Goal: Obtain resource: Download file/media

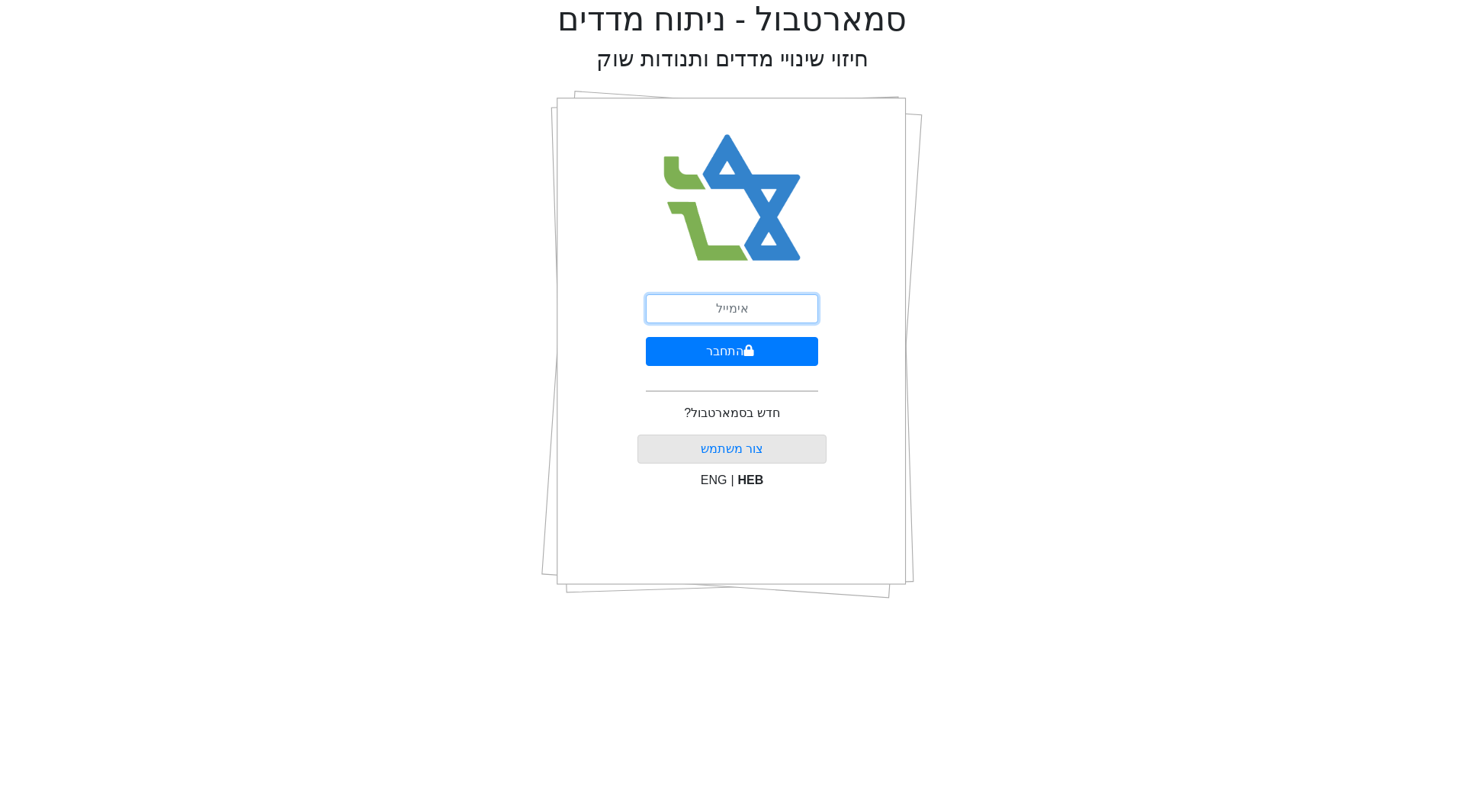
click at [755, 317] on input "email" at bounding box center [732, 309] width 172 height 29
type input "[EMAIL_ADDRESS][DOMAIN_NAME]"
click at [725, 349] on button "התחבר" at bounding box center [732, 351] width 172 height 29
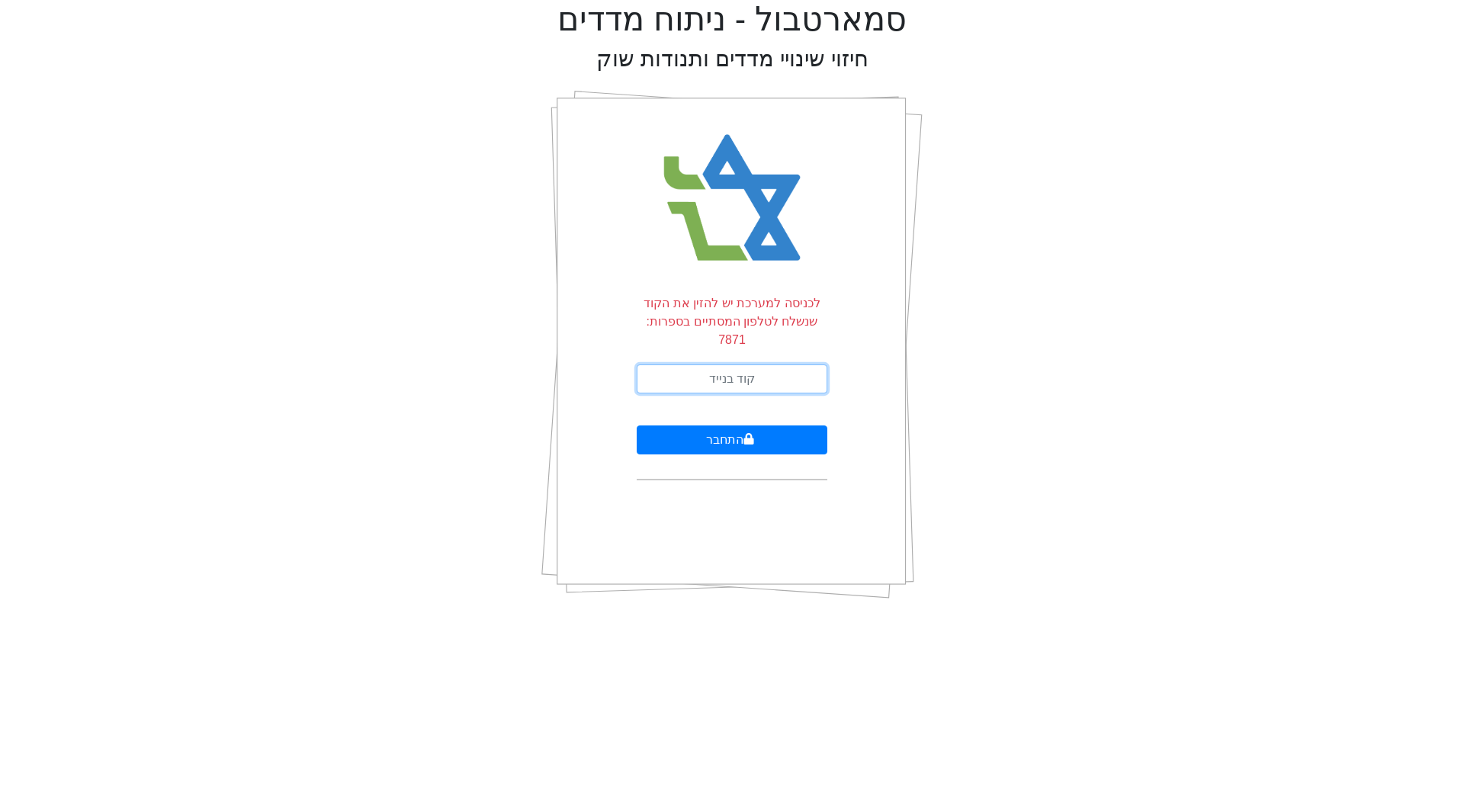
click at [724, 364] on input "text" at bounding box center [732, 379] width 190 height 29
click at [726, 364] on input "text" at bounding box center [732, 379] width 190 height 29
type input "812626"
click at [726, 426] on button "התחבר" at bounding box center [732, 440] width 190 height 29
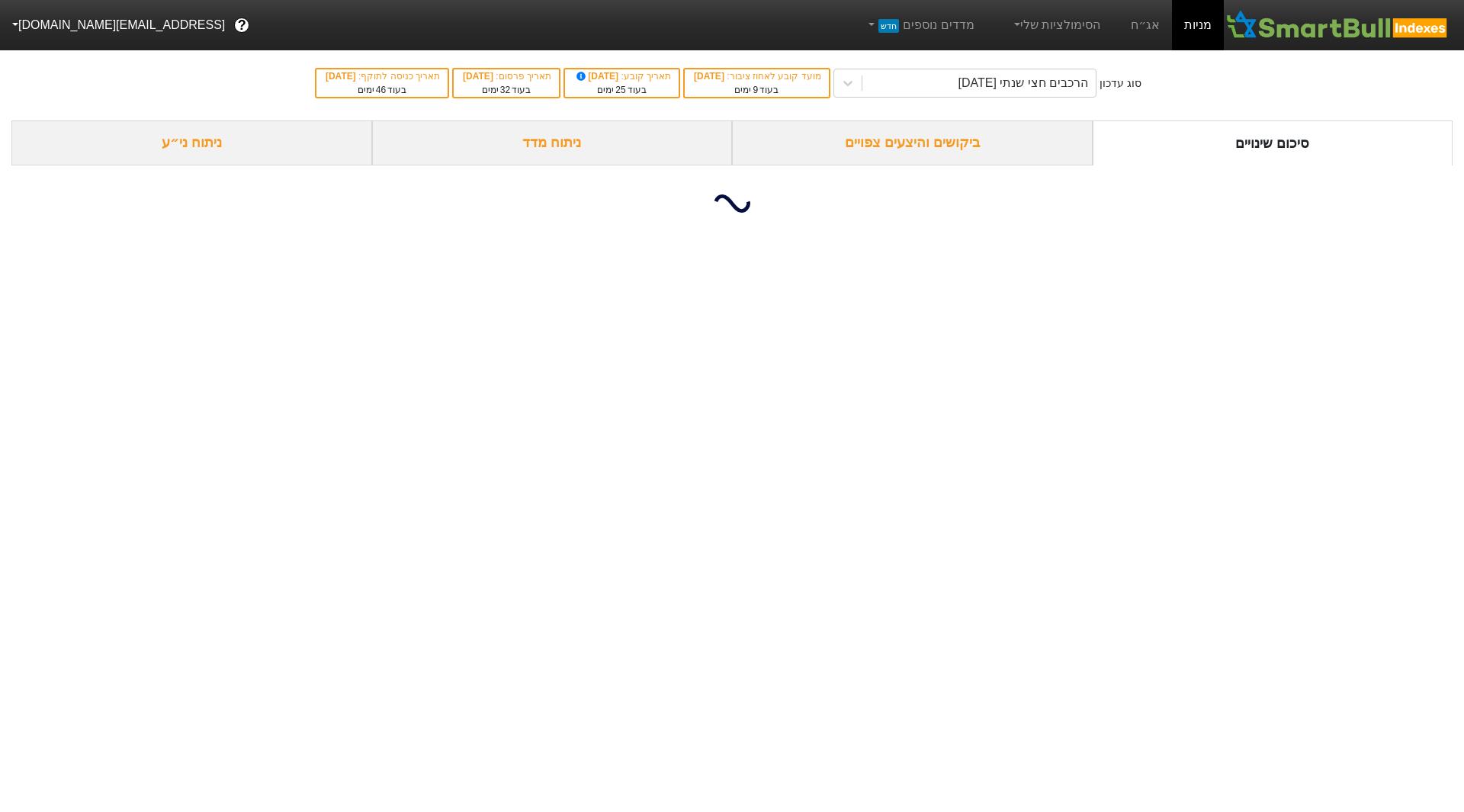
click at [725, 241] on html "מניות אג״ח הסימולציות שלי מדדים נוספים חדש ? pdib24@gmail.com סוג עדכון הרכבים …" at bounding box center [732, 120] width 1464 height 241
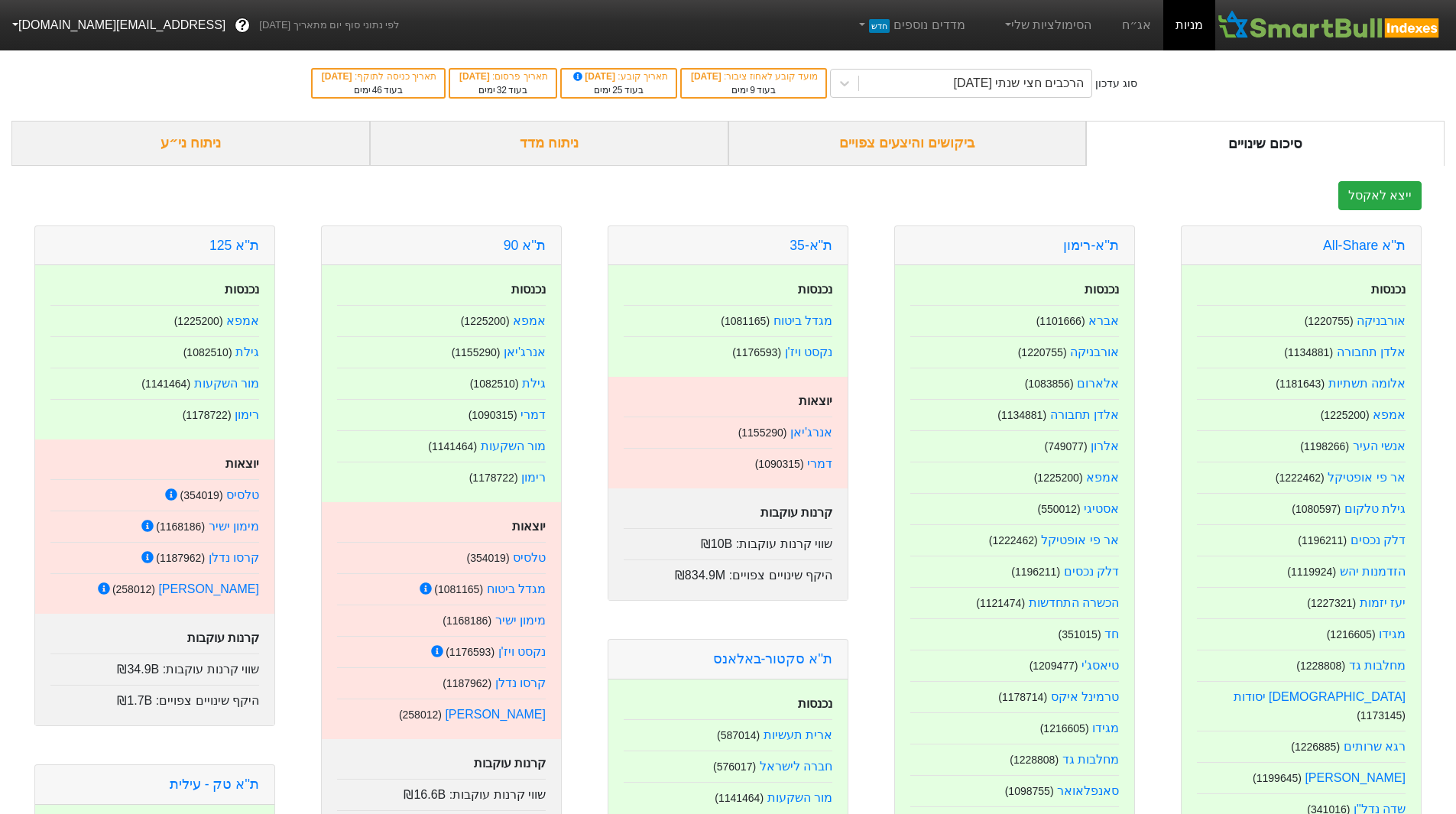
click at [977, 136] on div "ביקושים והיצעים צפויים" at bounding box center [908, 143] width 359 height 46
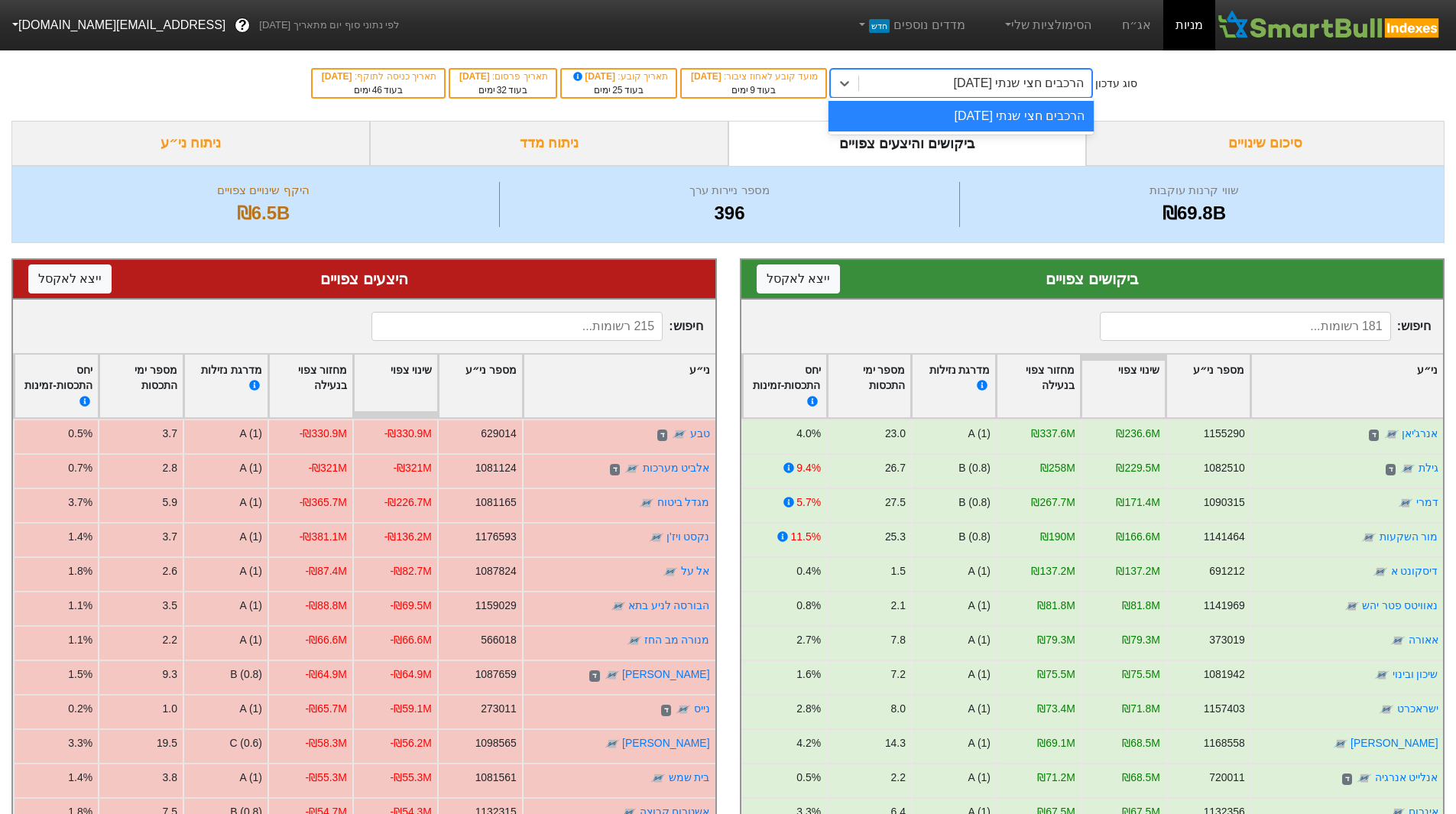
click at [958, 94] on div "הרכבים חצי שנתי 06/11/2025" at bounding box center [975, 83] width 232 height 28
click at [1292, 112] on div "סוג עדכון option הרכבים חצי שנתי 06/11/2025 focused, 1 of 1. 1 result available…" at bounding box center [728, 83] width 1456 height 75
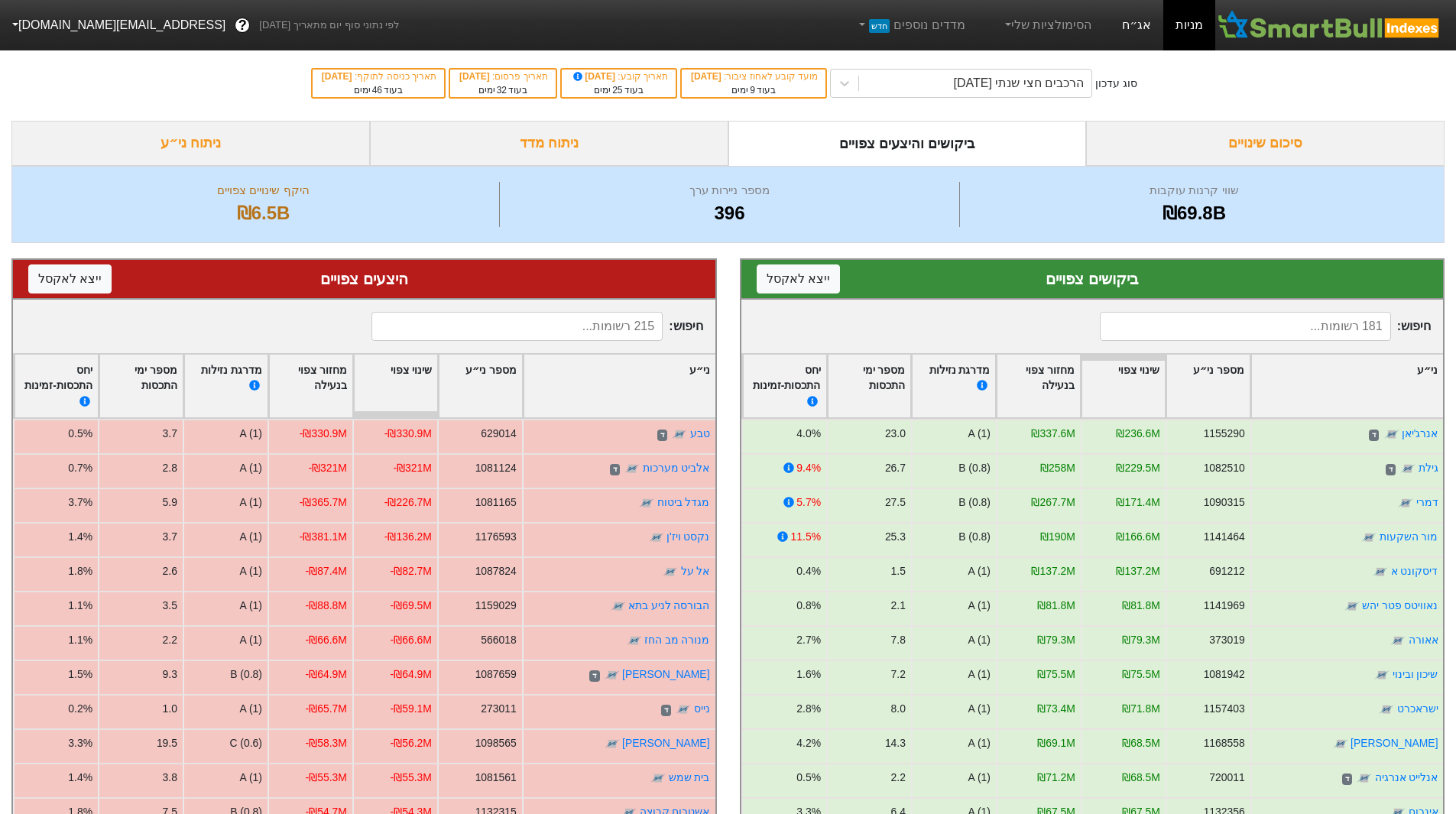
click at [1138, 28] on link "אג״ח" at bounding box center [1136, 25] width 53 height 50
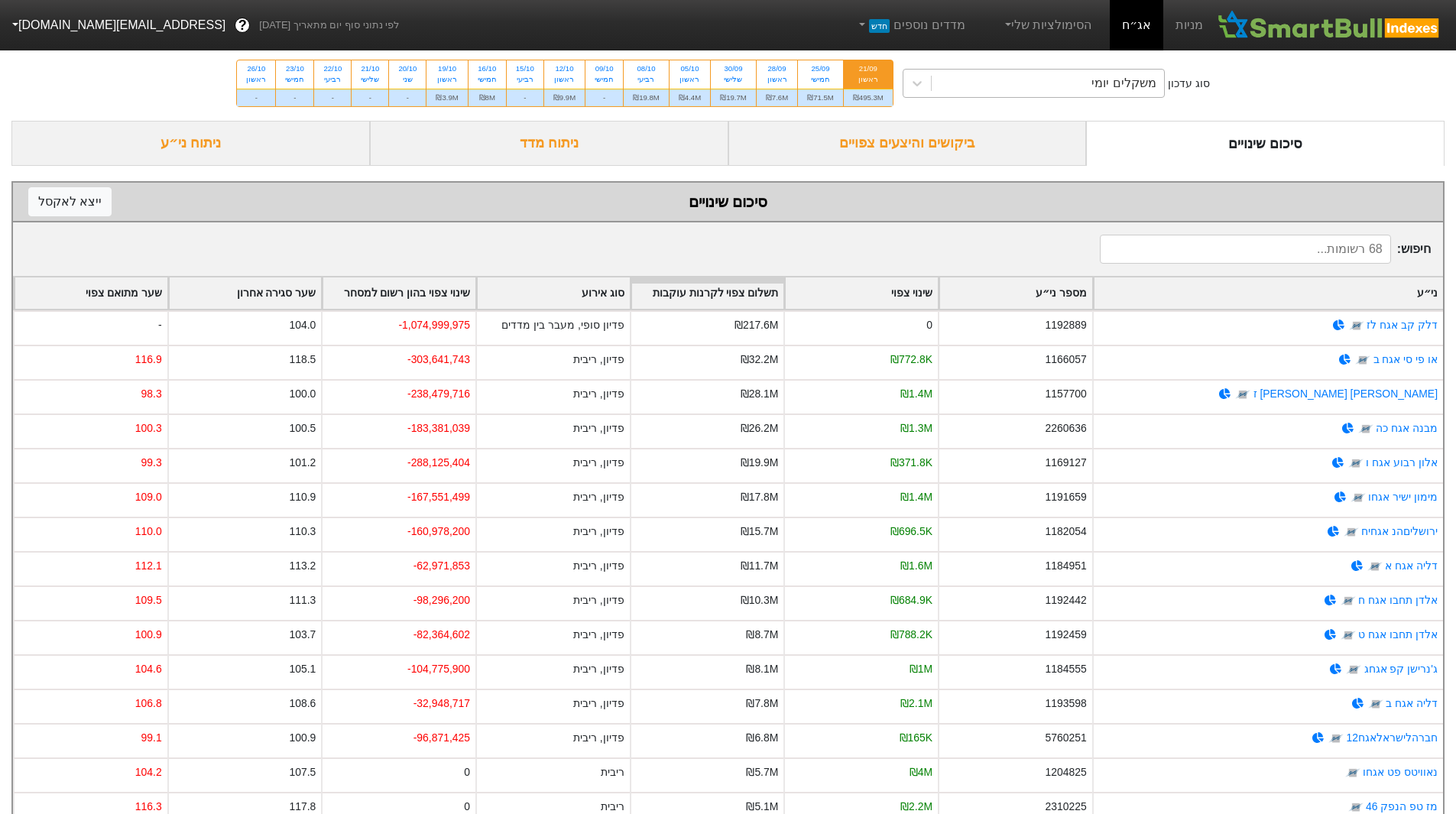
click at [1009, 88] on div "משקלים יומי" at bounding box center [1047, 83] width 232 height 28
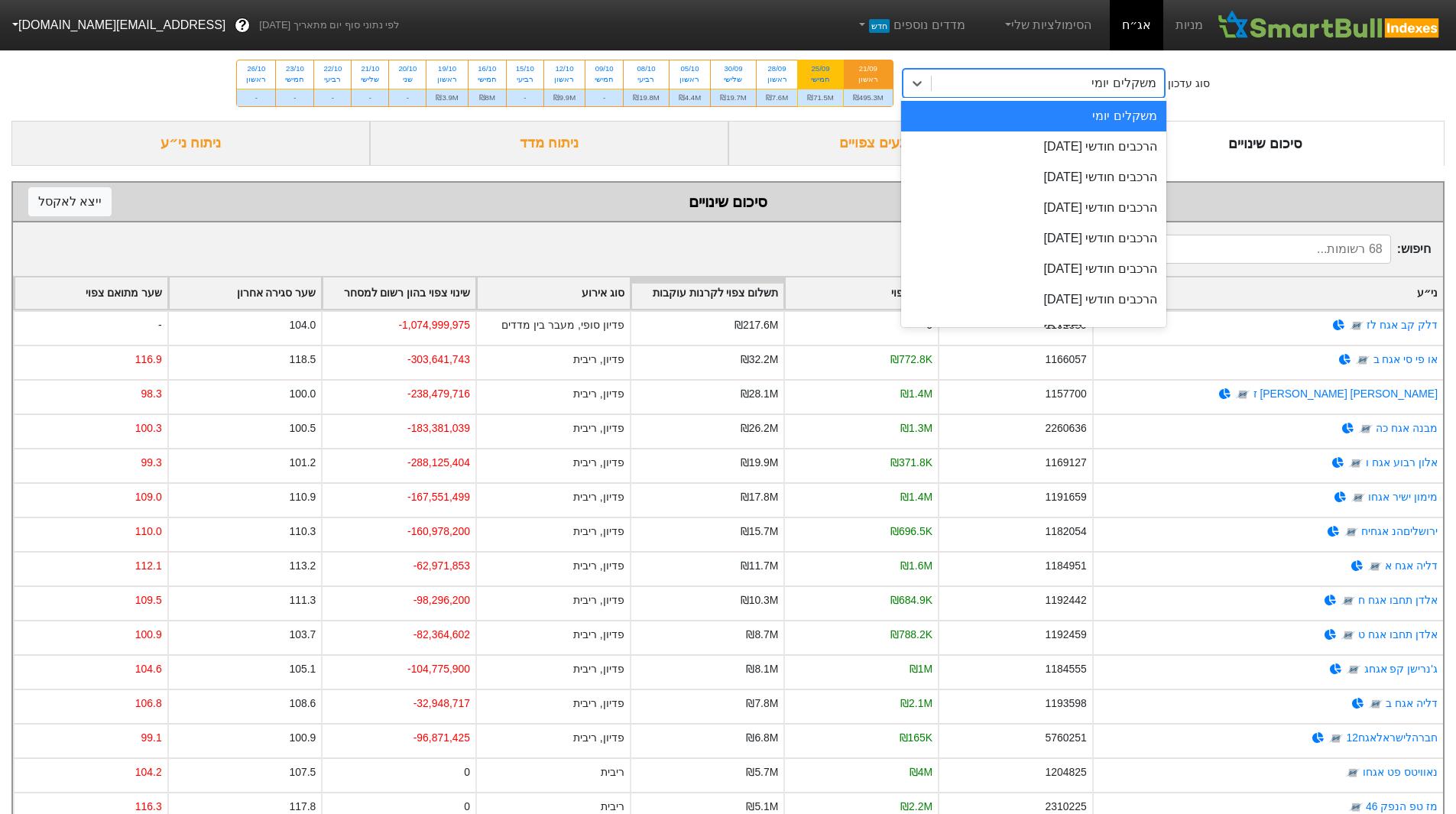
click at [812, 84] on div "חמישי" at bounding box center [820, 79] width 27 height 10
click at [812, 70] on input "25/09 חמישי ₪71.5M" at bounding box center [816, 65] width 9 height 9
radio input "true"
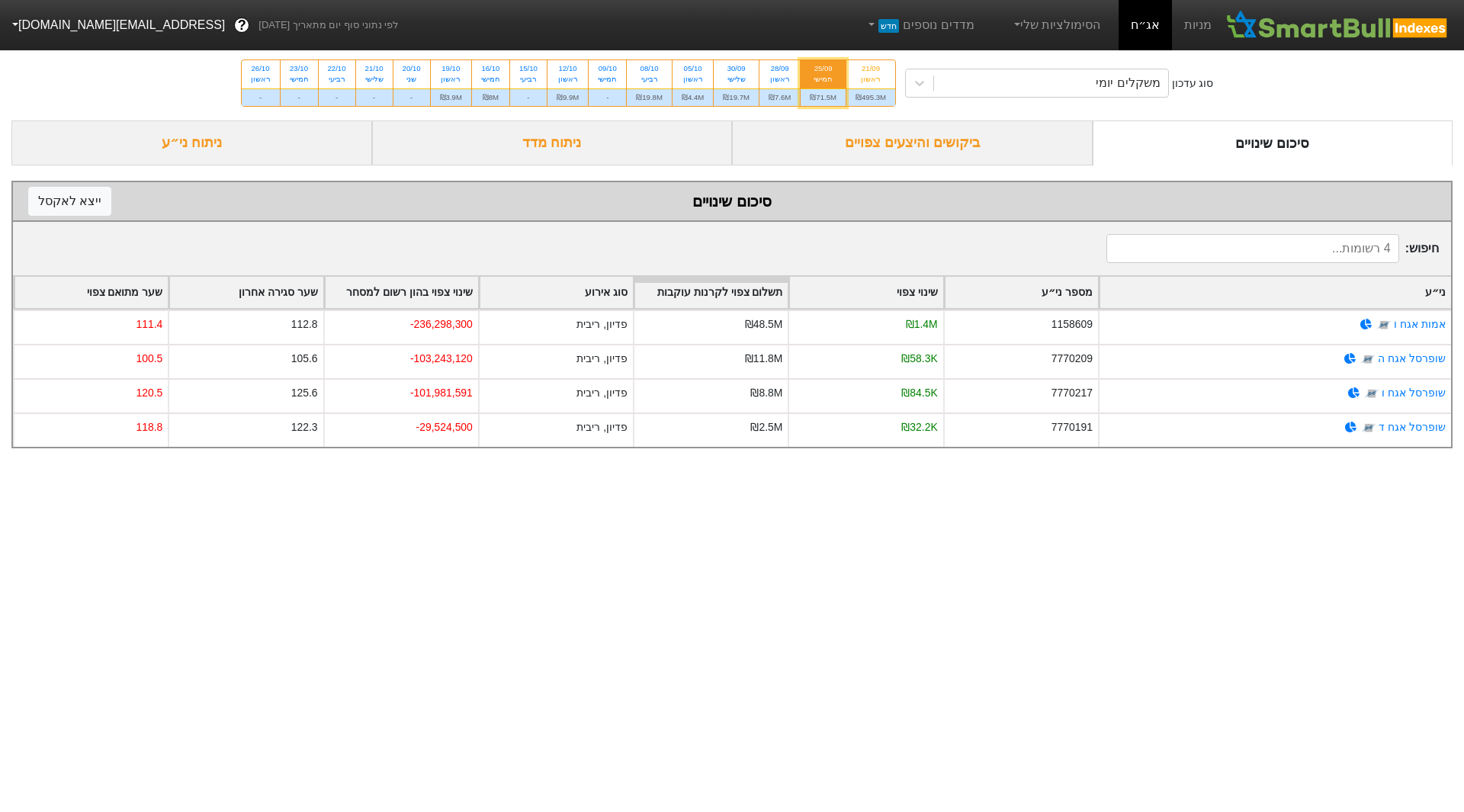
click at [984, 135] on div "ביקושים והיצעים צפויים" at bounding box center [911, 143] width 361 height 45
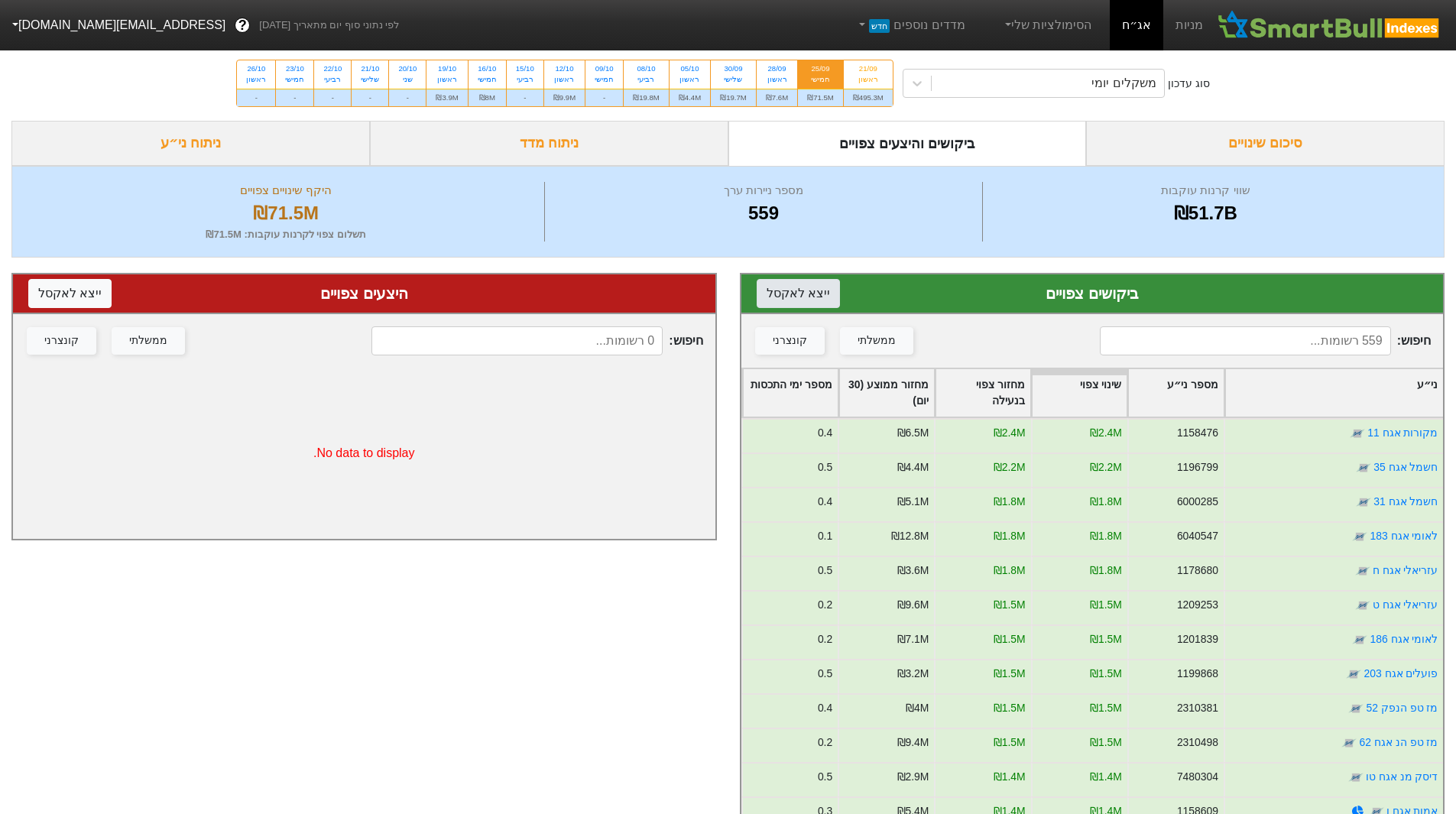
click at [797, 289] on button "ייצא ל אקסל" at bounding box center [799, 293] width 83 height 29
click at [801, 293] on button "ייצא ל אקסל" at bounding box center [799, 293] width 83 height 29
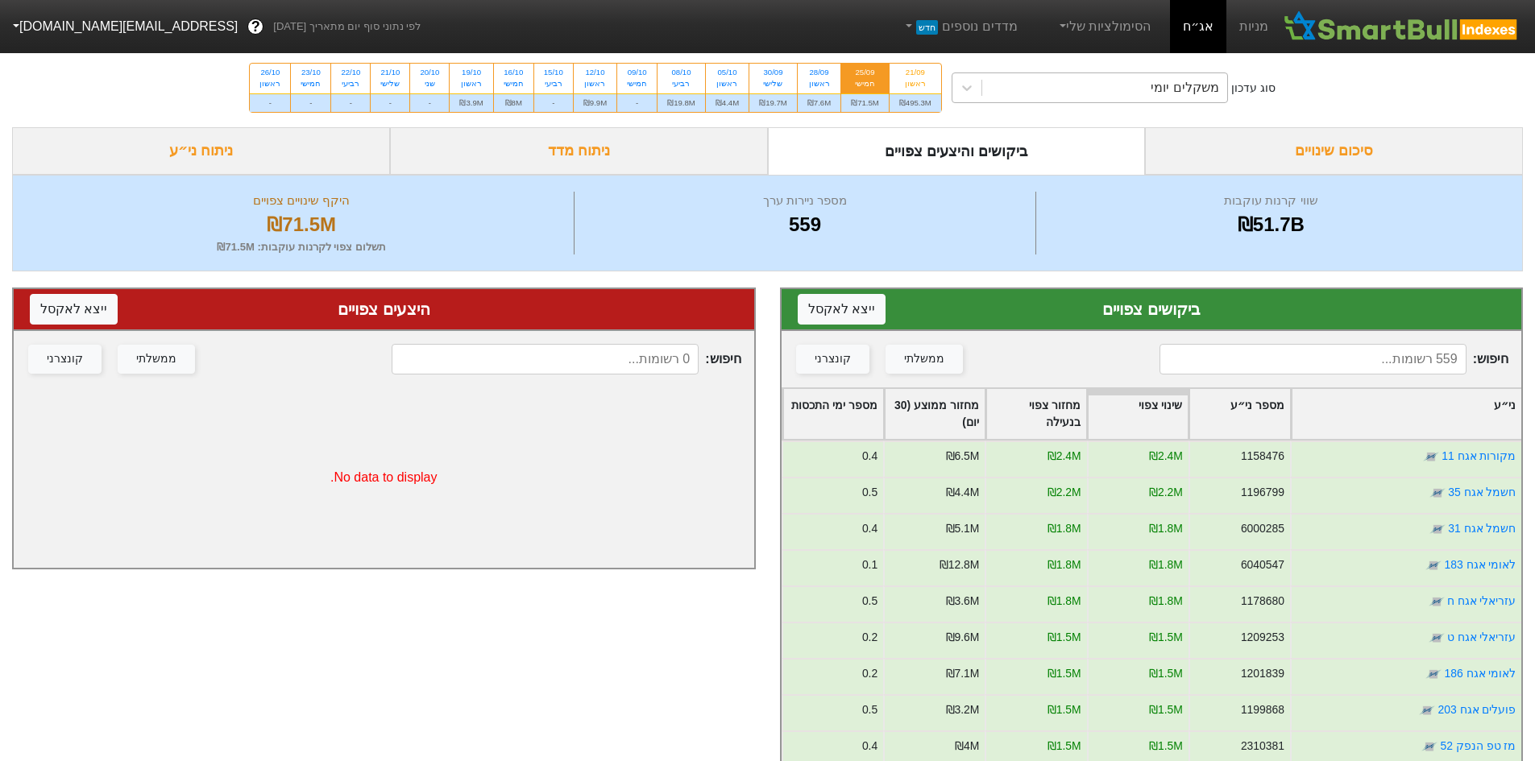
click at [1111, 88] on div "משקלים יומי" at bounding box center [1104, 87] width 245 height 29
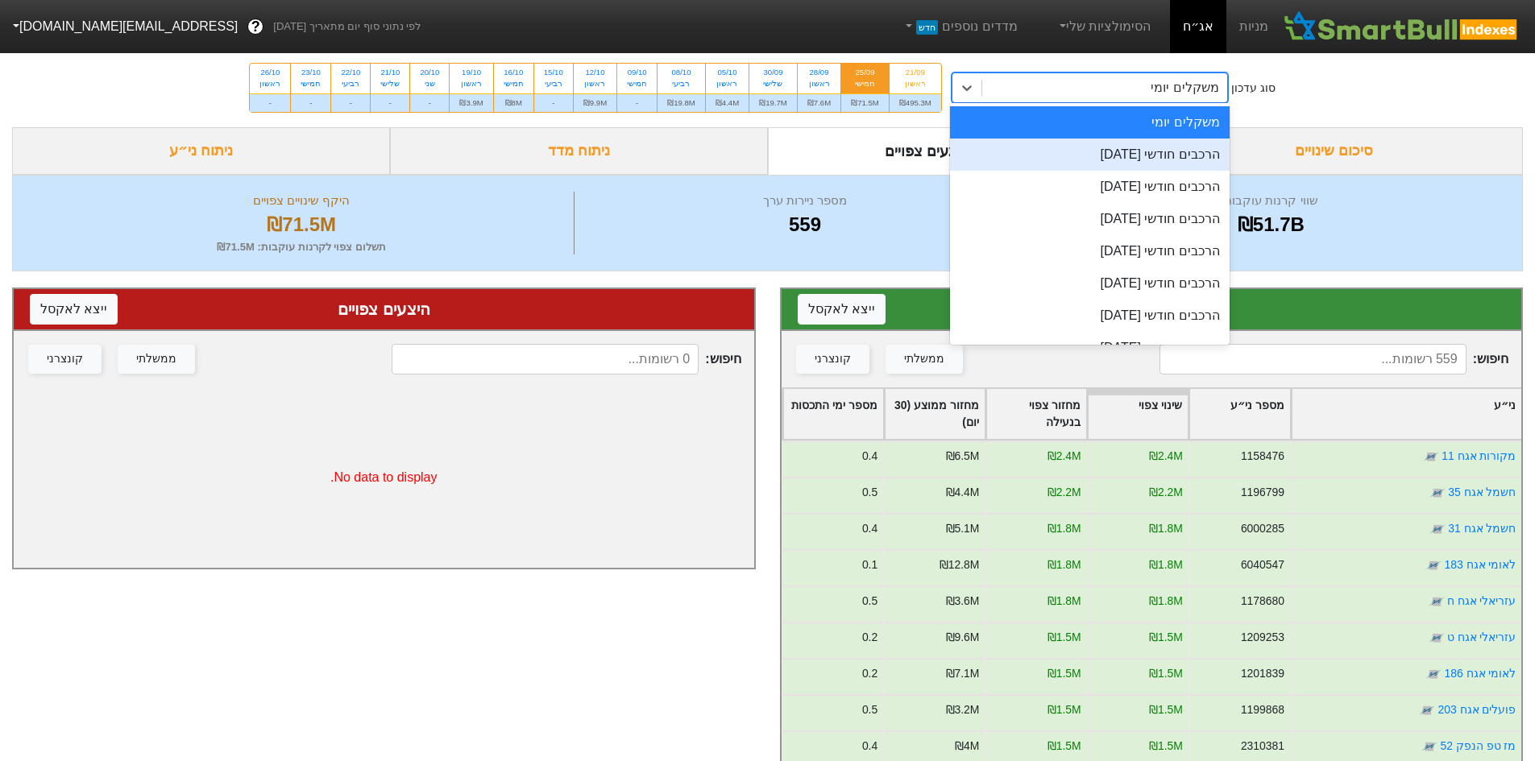
click at [1138, 160] on div "הרכבים חודשי 29/09/2025" at bounding box center [1090, 155] width 280 height 32
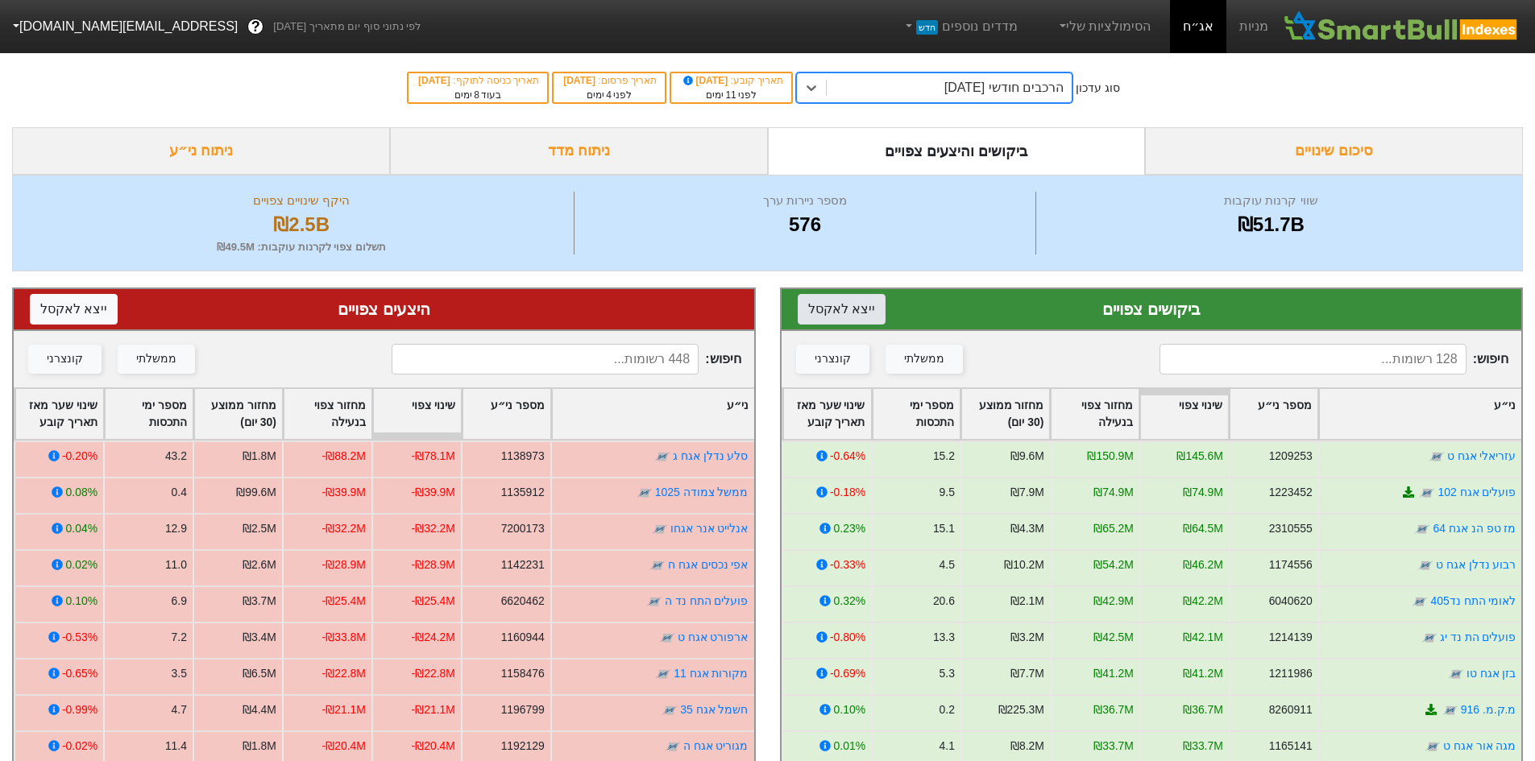
click at [848, 310] on button "ייצא ל אקסל" at bounding box center [842, 309] width 88 height 31
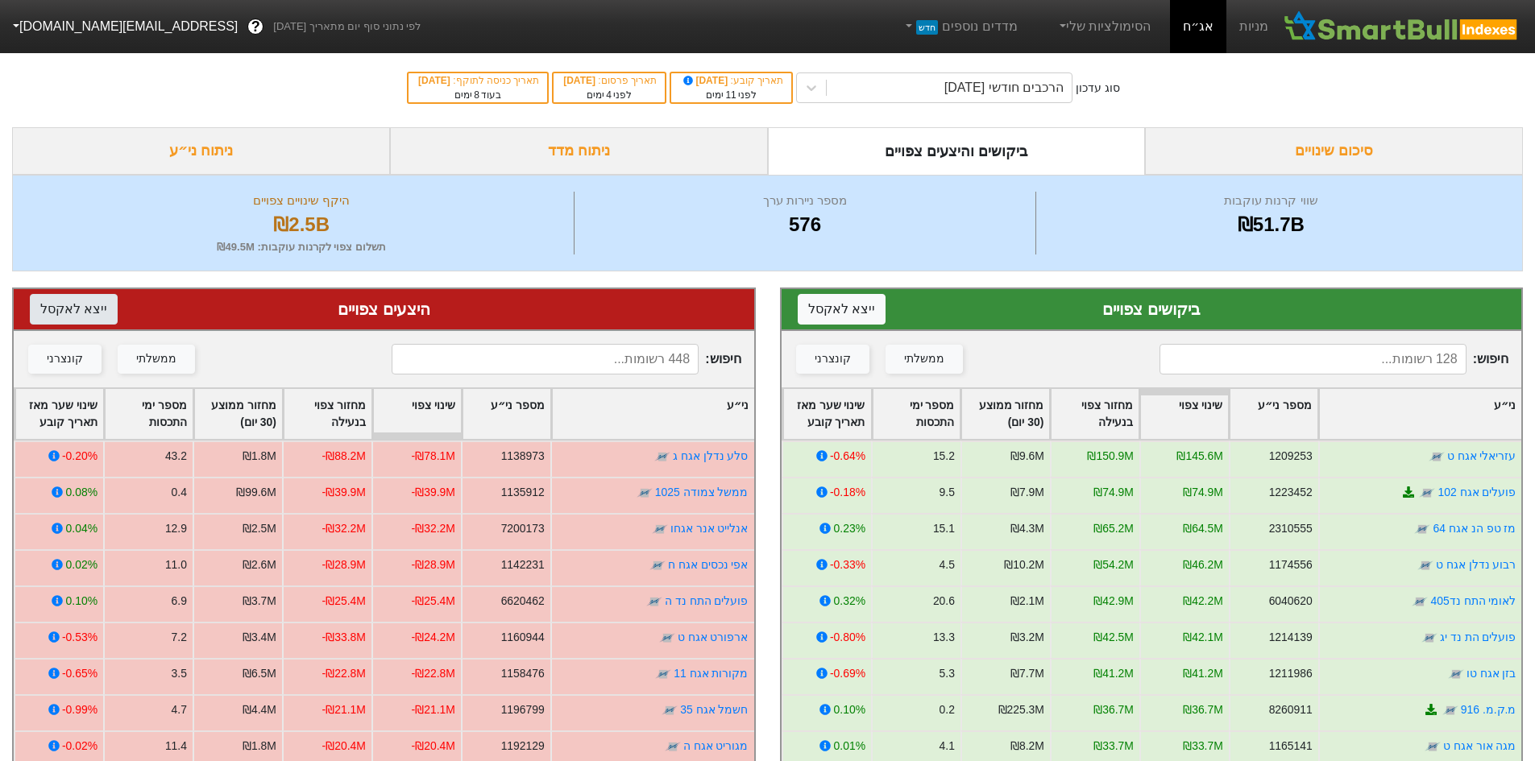
click at [69, 316] on button "ייצא ל אקסל" at bounding box center [74, 309] width 88 height 31
click at [989, 96] on div "הרכבים חודשי 29/09/2025" at bounding box center [1003, 87] width 119 height 19
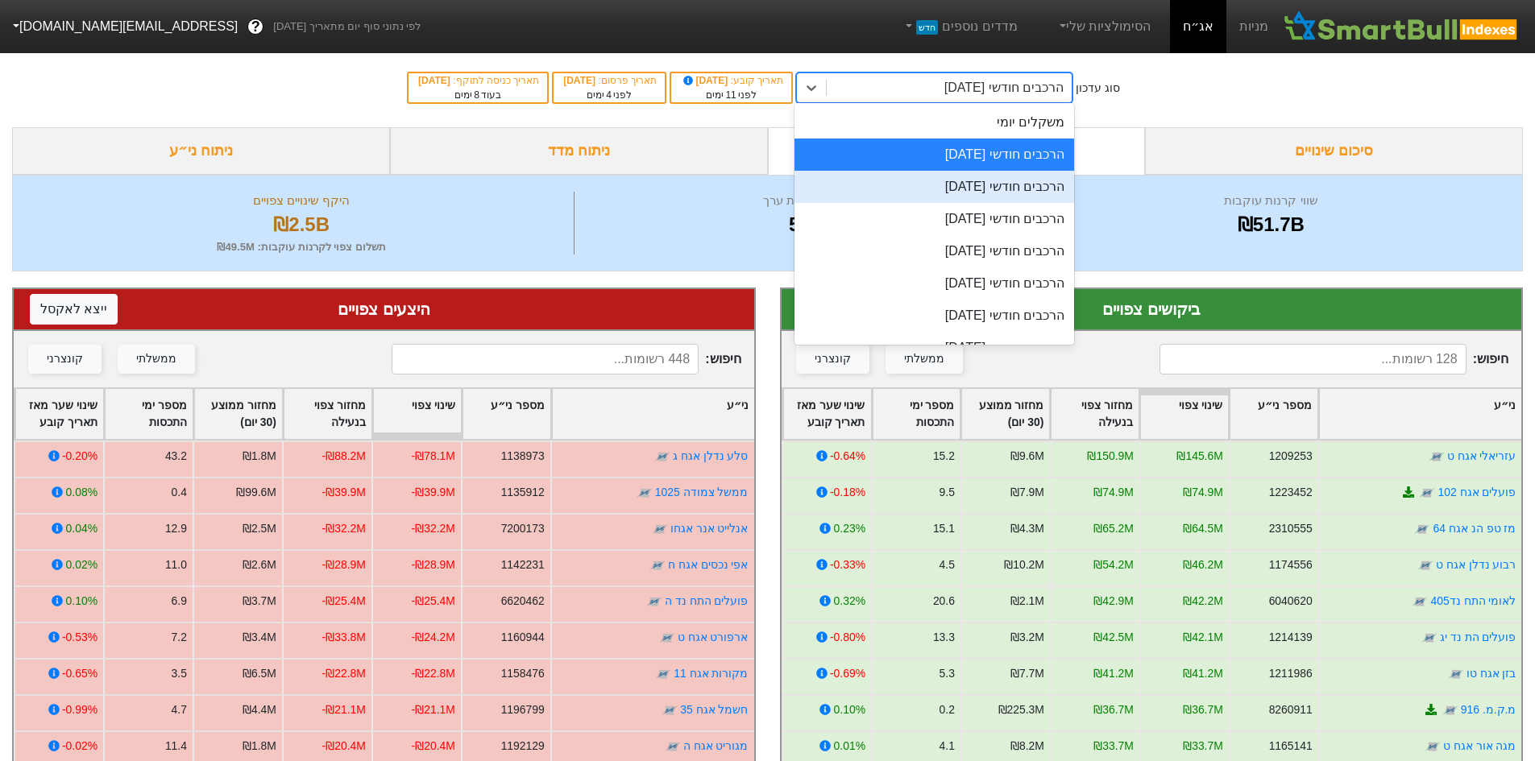
click at [986, 185] on div "הרכבים חודשי 29/10/2025" at bounding box center [934, 187] width 280 height 32
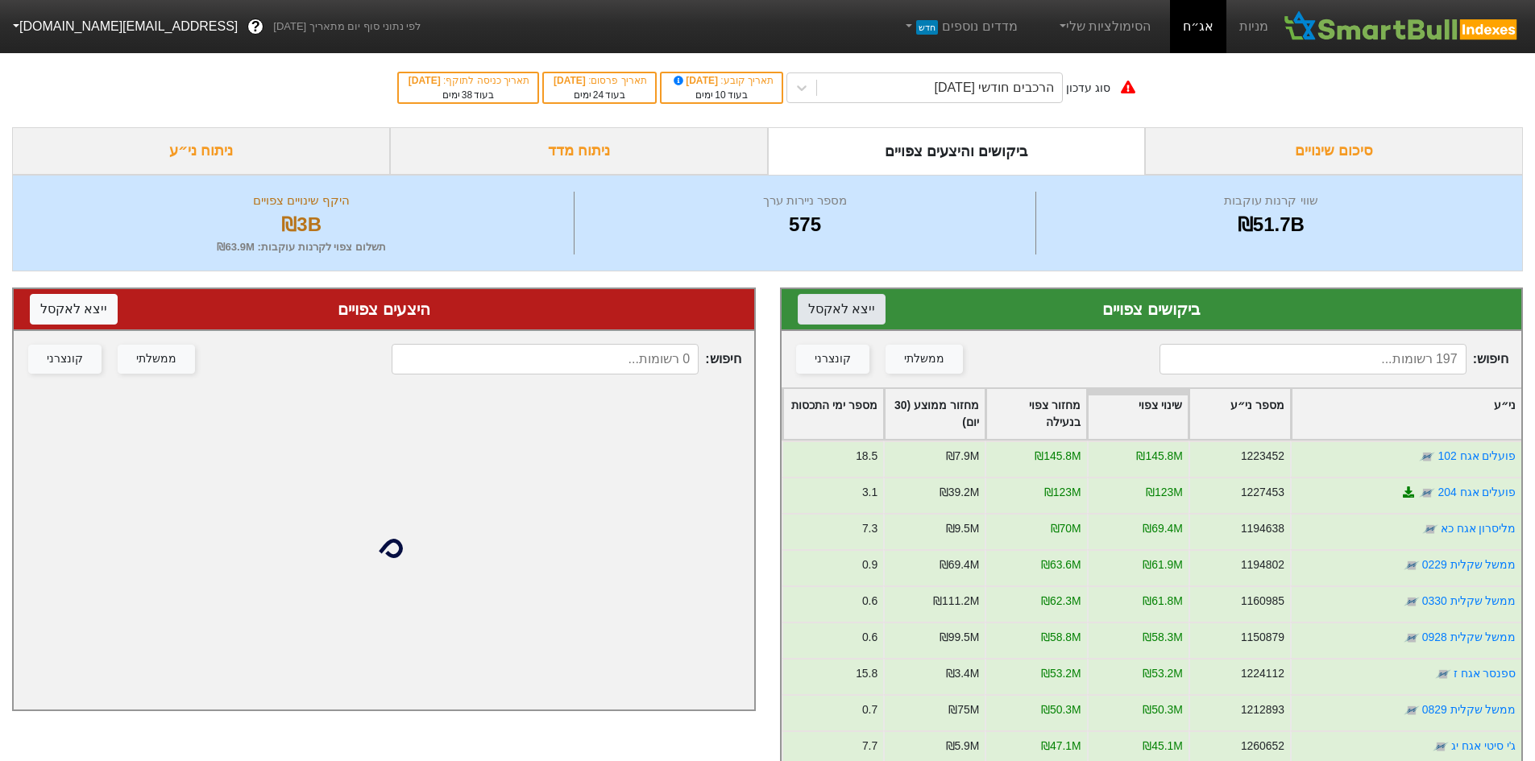
click at [843, 309] on button "ייצא ל אקסל" at bounding box center [842, 309] width 88 height 31
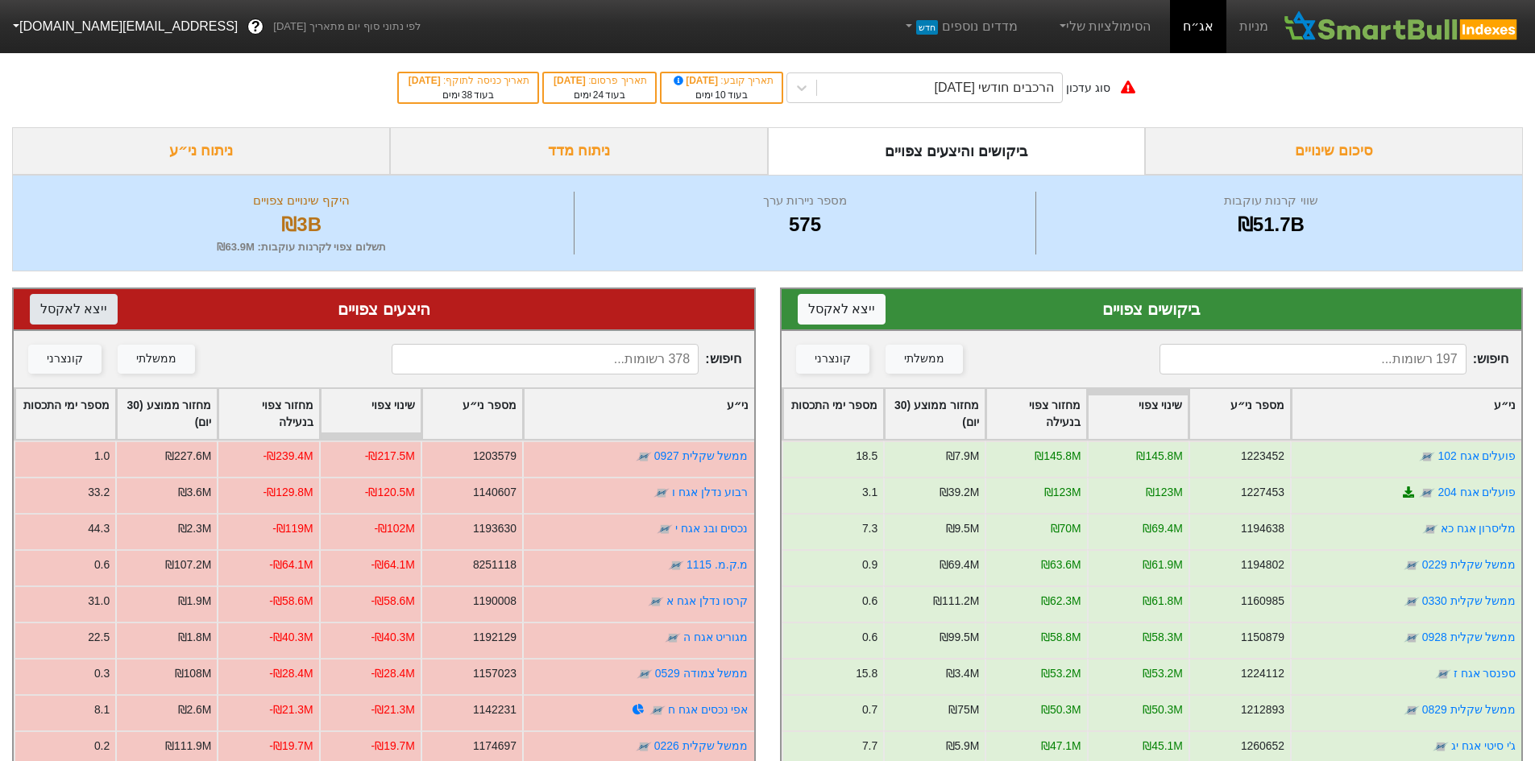
click at [89, 313] on button "ייצא ל אקסל" at bounding box center [74, 309] width 88 height 31
click at [987, 84] on div "הרכבים חודשי 29/10/2025" at bounding box center [994, 87] width 119 height 19
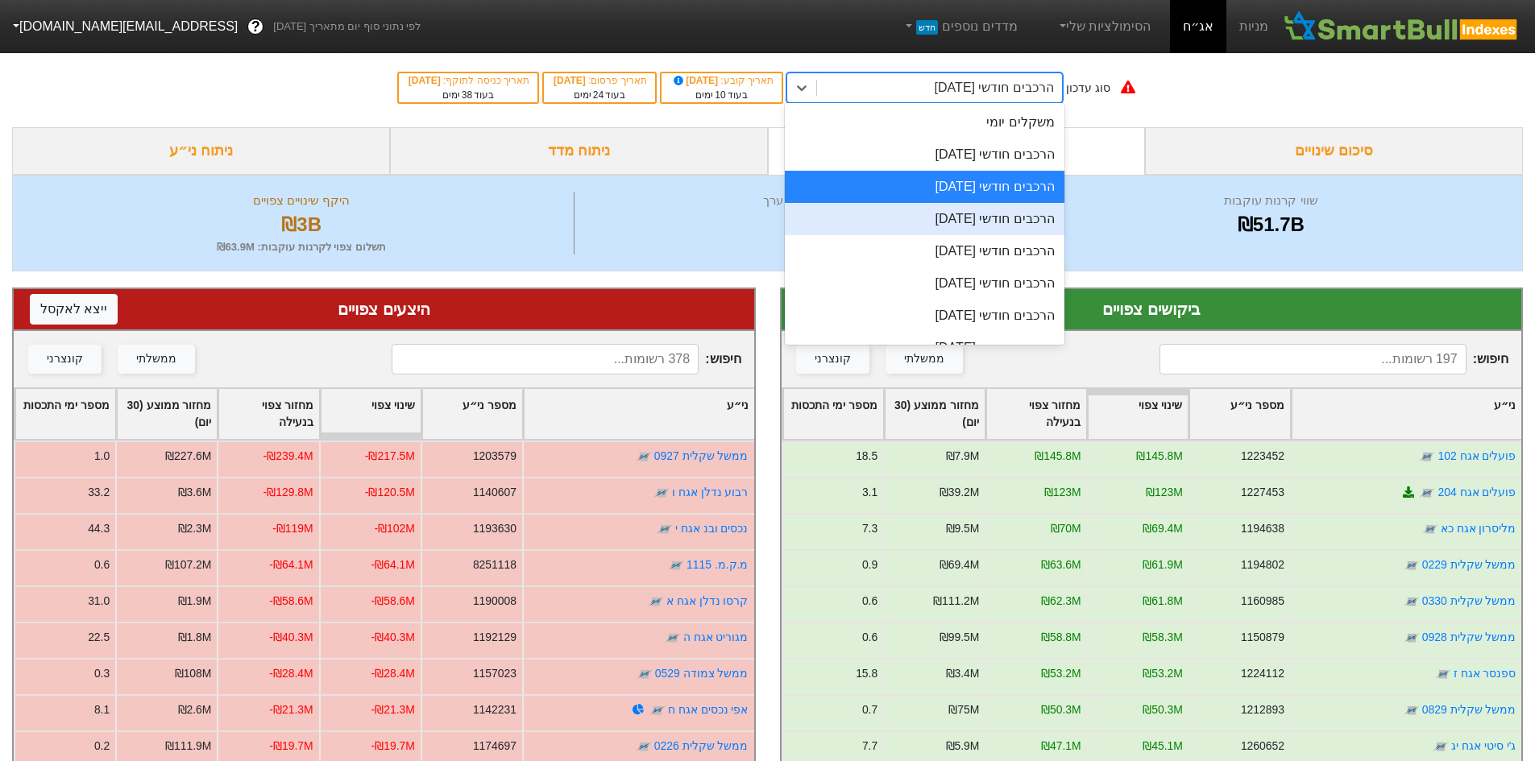
click at [992, 219] on div "הרכבים חודשי [DATE]" at bounding box center [925, 219] width 280 height 32
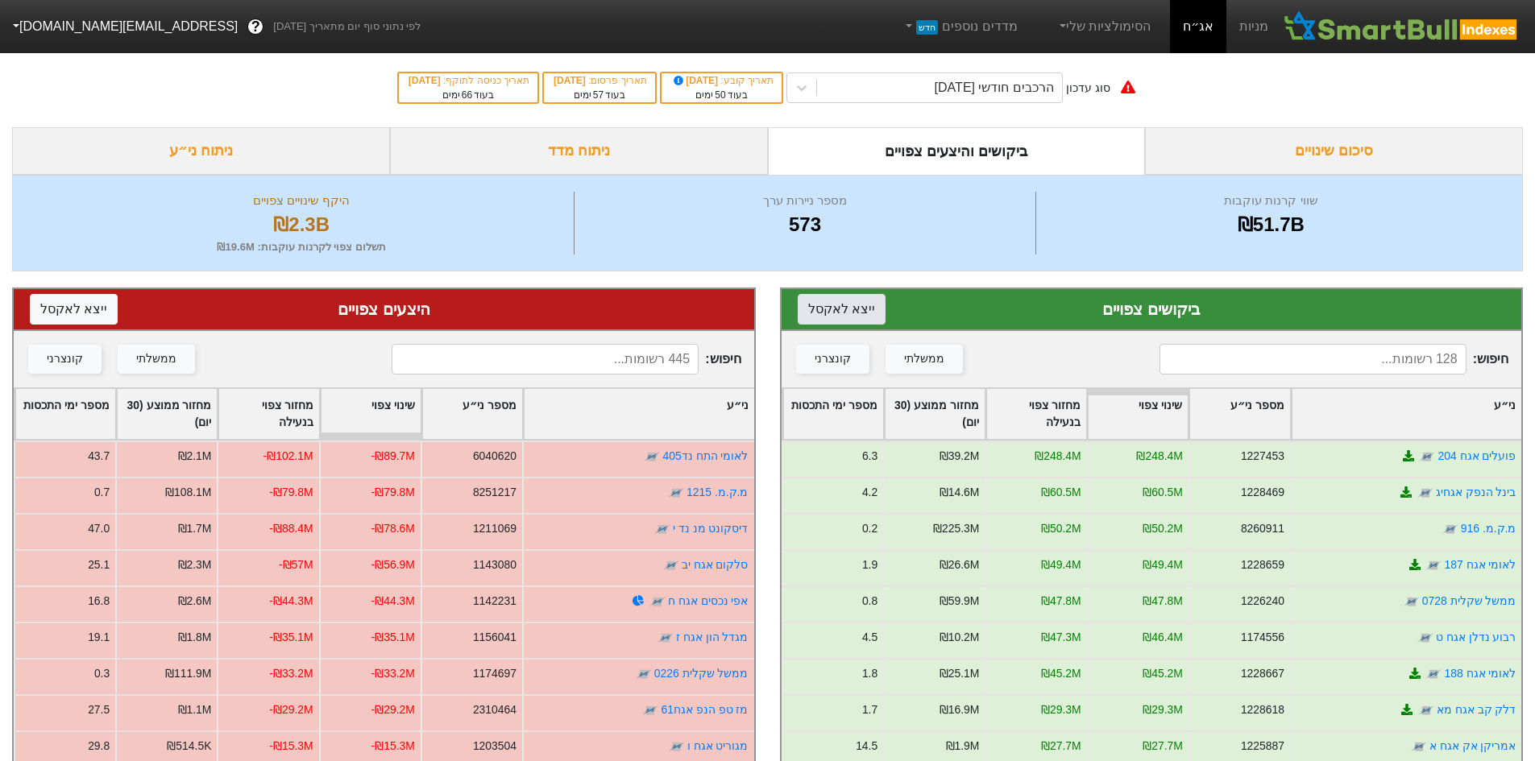
click at [851, 306] on button "ייצא ל אקסל" at bounding box center [842, 309] width 88 height 31
click at [44, 315] on button "ייצא ל אקסל" at bounding box center [74, 309] width 88 height 31
